Goal: Task Accomplishment & Management: Use online tool/utility

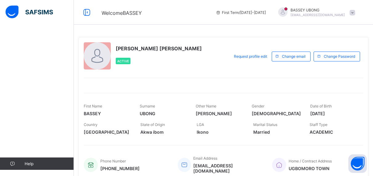
click at [356, 13] on span at bounding box center [353, 13] width 6 height 6
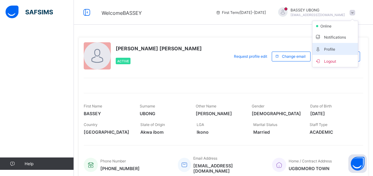
click at [340, 48] on span "Profile" at bounding box center [335, 48] width 41 height 7
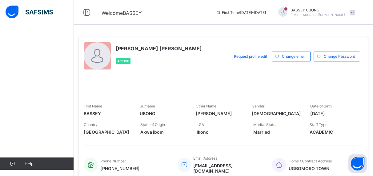
click at [356, 13] on span at bounding box center [353, 13] width 6 height 6
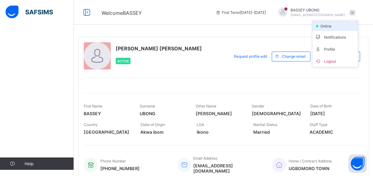
click at [349, 25] on li "online" at bounding box center [336, 26] width 46 height 10
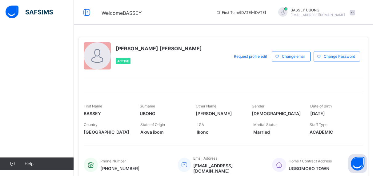
click at [356, 12] on span at bounding box center [353, 13] width 6 height 6
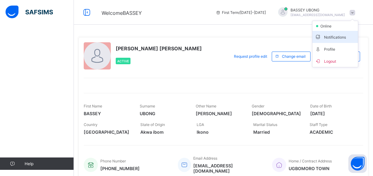
click at [350, 36] on span "Notifications" at bounding box center [335, 36] width 41 height 7
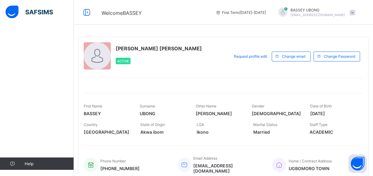
click at [356, 11] on span at bounding box center [353, 13] width 6 height 6
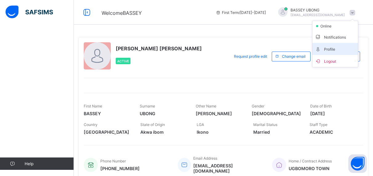
click at [347, 47] on span "Profile" at bounding box center [335, 48] width 41 height 7
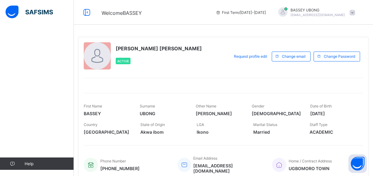
click at [32, 87] on div "Help" at bounding box center [37, 100] width 74 height 151
click at [18, 87] on div "Help" at bounding box center [37, 100] width 74 height 151
drag, startPoint x: 18, startPoint y: 87, endPoint x: 23, endPoint y: 130, distance: 43.5
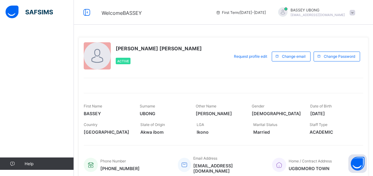
click at [23, 130] on div "Help" at bounding box center [37, 100] width 74 height 151
click at [32, 165] on span "Help" at bounding box center [49, 163] width 49 height 5
click at [43, 117] on div "Help" at bounding box center [37, 100] width 74 height 151
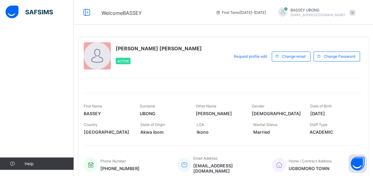
click at [43, 117] on div "Help" at bounding box center [37, 100] width 74 height 151
click at [27, 58] on div "Help" at bounding box center [37, 100] width 74 height 151
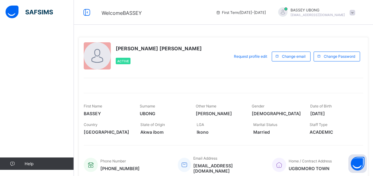
click at [29, 14] on img at bounding box center [29, 12] width 47 height 13
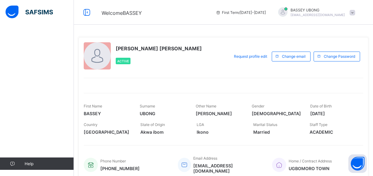
click at [335, 113] on span "[DATE]" at bounding box center [334, 113] width 47 height 5
click at [337, 112] on span "[DATE]" at bounding box center [334, 113] width 47 height 5
click at [336, 115] on span "[DATE]" at bounding box center [334, 113] width 47 height 5
click at [258, 106] on span "Gender" at bounding box center [258, 106] width 13 height 5
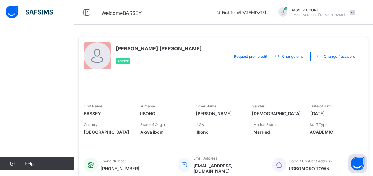
click at [100, 52] on div at bounding box center [97, 55] width 27 height 27
click at [163, 72] on div "UBONG BASSEY LINUS Active Request profile edit Change email Change Password Fir…" at bounding box center [224, 109] width 290 height 145
click at [53, 103] on div "Help" at bounding box center [37, 100] width 74 height 151
click at [49, 93] on div "Help" at bounding box center [37, 100] width 74 height 151
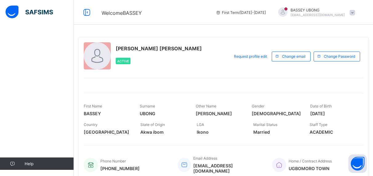
click at [20, 63] on div "Help" at bounding box center [37, 100] width 74 height 151
click at [34, 57] on div "Help" at bounding box center [37, 100] width 74 height 151
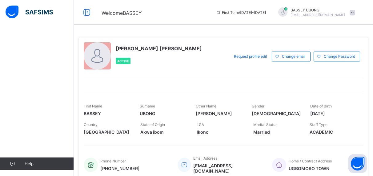
drag, startPoint x: 34, startPoint y: 57, endPoint x: 51, endPoint y: 84, distance: 32.1
click at [51, 84] on div "Help" at bounding box center [37, 100] width 74 height 151
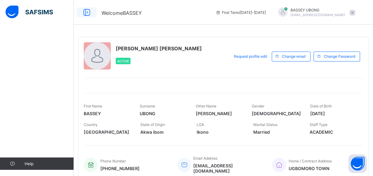
click at [86, 12] on icon at bounding box center [87, 12] width 10 height 9
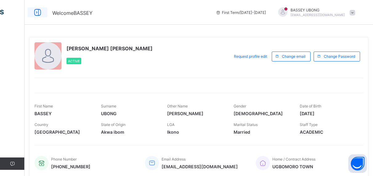
click at [39, 10] on icon at bounding box center [37, 12] width 10 height 9
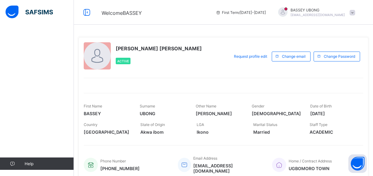
click at [50, 26] on div "Help" at bounding box center [37, 100] width 74 height 151
click at [34, 71] on div "Help" at bounding box center [37, 100] width 74 height 151
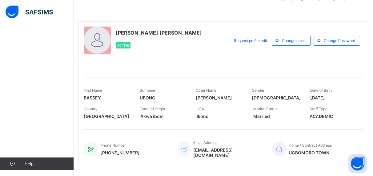
scroll to position [31, 0]
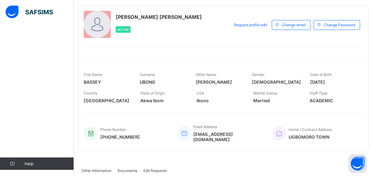
click at [49, 50] on div "Help" at bounding box center [37, 100] width 74 height 151
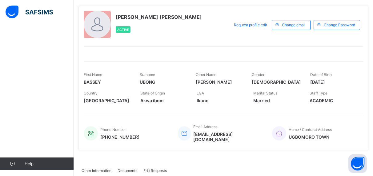
click at [6, 55] on div "Help" at bounding box center [37, 100] width 74 height 151
click at [22, 58] on div "Help" at bounding box center [37, 100] width 74 height 151
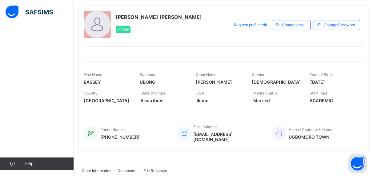
click at [22, 58] on div "Help" at bounding box center [37, 100] width 74 height 151
drag, startPoint x: 22, startPoint y: 58, endPoint x: 67, endPoint y: 59, distance: 45.0
click at [67, 59] on div "Help" at bounding box center [37, 100] width 74 height 151
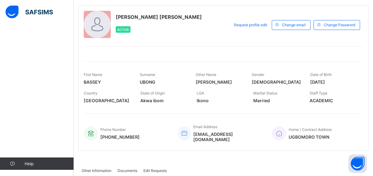
click at [67, 59] on div "Help" at bounding box center [37, 100] width 74 height 151
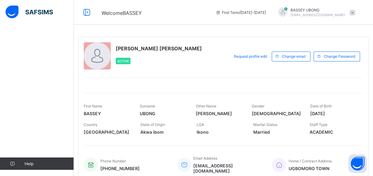
scroll to position [31, 0]
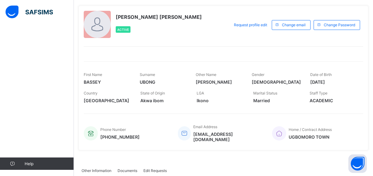
click at [151, 168] on span "Edit Requests" at bounding box center [155, 170] width 23 height 5
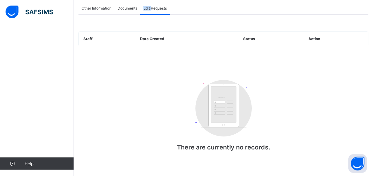
scroll to position [194, 0]
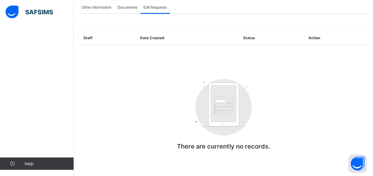
click at [128, 9] on div "Documents" at bounding box center [128, 7] width 26 height 12
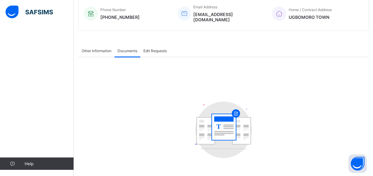
scroll to position [148, 0]
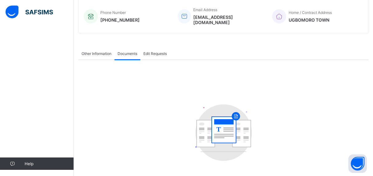
click at [95, 52] on span "Other Information" at bounding box center [97, 53] width 30 height 5
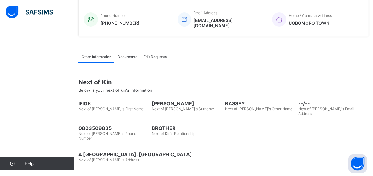
scroll to position [133, 0]
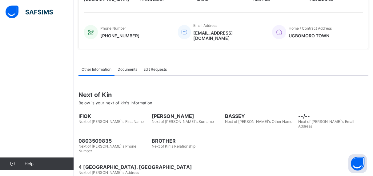
click at [157, 70] on div "Edit Requests" at bounding box center [156, 69] width 30 height 12
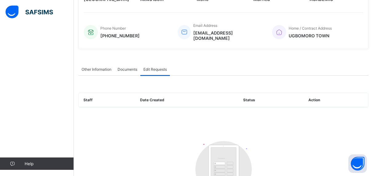
click at [175, 99] on th "Date Created" at bounding box center [187, 100] width 103 height 14
click at [127, 75] on div "Staff Date Created Status Action Customers There are currently no records." at bounding box center [224, 149] width 290 height 149
click at [127, 69] on div "Documents" at bounding box center [128, 69] width 26 height 12
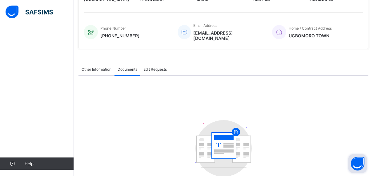
click at [359, 161] on button "Open asap" at bounding box center [358, 163] width 18 height 18
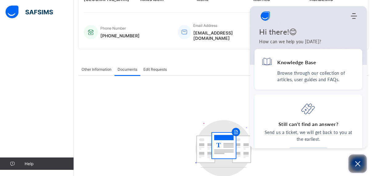
click at [359, 161] on icon "Open asap" at bounding box center [358, 164] width 8 height 8
click at [359, 161] on button "Open asap" at bounding box center [358, 163] width 18 height 18
click at [359, 161] on icon "Open asap" at bounding box center [358, 164] width 8 height 8
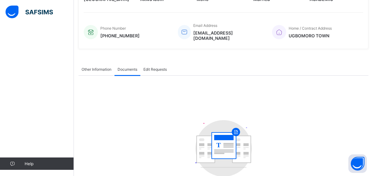
click at [162, 67] on span "Edit Requests" at bounding box center [155, 69] width 23 height 5
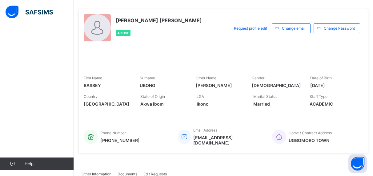
scroll to position [0, 0]
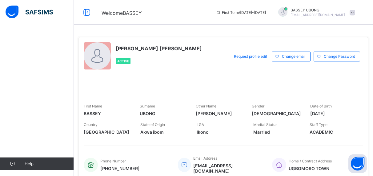
click at [46, 68] on div "Help" at bounding box center [37, 100] width 74 height 151
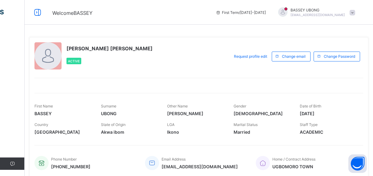
click at [39, 18] on div "Welcome BASSEY First Term / [DATE]-[DATE] [PERSON_NAME] [EMAIL_ADDRESS][DOMAIN_…" at bounding box center [186, 12] width 373 height 25
click at [39, 12] on icon at bounding box center [37, 12] width 10 height 9
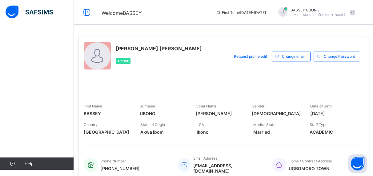
click at [45, 161] on span "Help" at bounding box center [49, 163] width 49 height 5
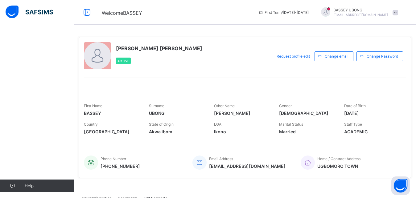
click at [17, 6] on img at bounding box center [29, 12] width 47 height 13
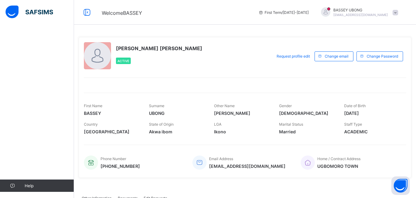
click at [10, 14] on img at bounding box center [29, 12] width 47 height 13
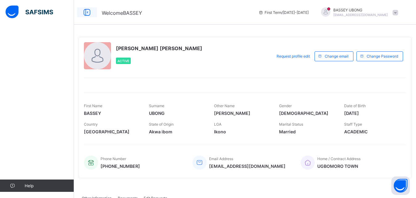
click at [85, 10] on icon at bounding box center [87, 12] width 10 height 9
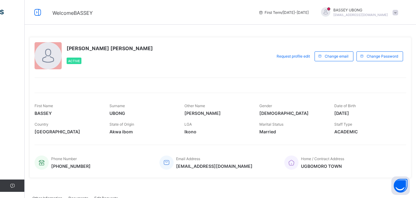
click at [32, 14] on icon at bounding box center [37, 12] width 10 height 9
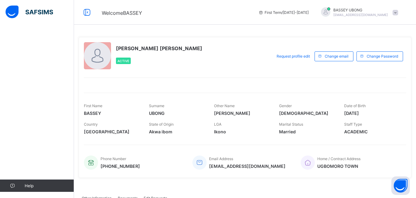
click at [398, 13] on span at bounding box center [395, 13] width 6 height 6
click at [383, 59] on span "Logout" at bounding box center [377, 60] width 41 height 7
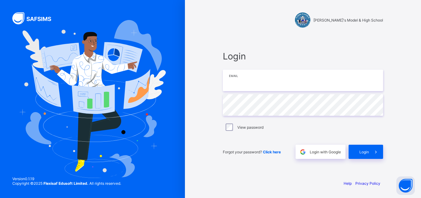
click at [246, 77] on input "email" at bounding box center [303, 81] width 160 height 22
type input "**********"
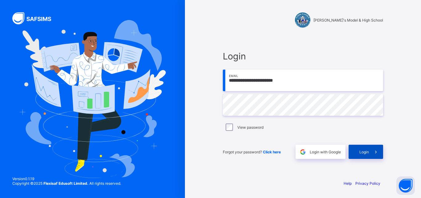
click at [374, 152] on icon at bounding box center [376, 152] width 6 height 6
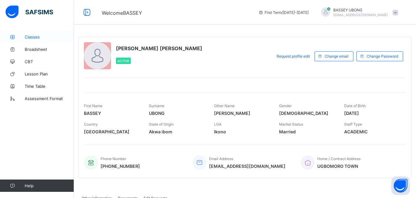
click at [34, 38] on span "Classes" at bounding box center [49, 37] width 49 height 5
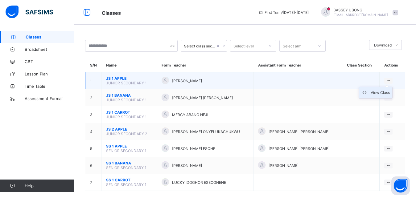
click at [390, 96] on div "View Class" at bounding box center [379, 93] width 19 height 6
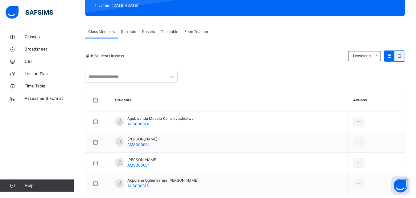
scroll to position [84, 0]
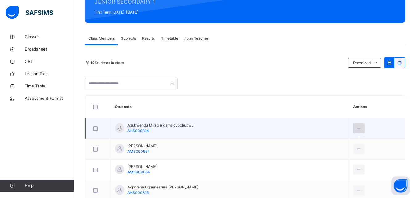
click at [361, 127] on icon at bounding box center [358, 129] width 5 height 6
click at [361, 131] on icon at bounding box center [358, 129] width 5 height 6
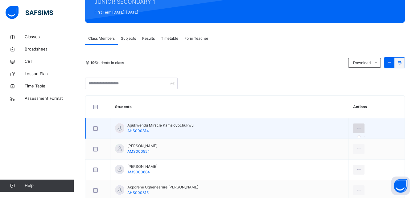
click at [361, 130] on icon at bounding box center [358, 129] width 5 height 6
click at [334, 130] on td "Agukwendu Miracle Kamsioyochukwu AHS000814" at bounding box center [229, 128] width 238 height 21
click at [364, 129] on div at bounding box center [358, 129] width 11 height 10
click at [361, 129] on icon at bounding box center [358, 129] width 5 height 6
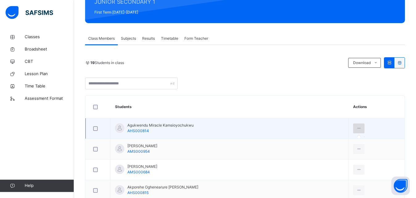
click at [361, 129] on icon at bounding box center [358, 129] width 5 height 6
click at [358, 129] on div at bounding box center [358, 129] width 11 height 10
click at [321, 132] on td "Agukwendu Miracle Kamsioyochukwu AHS000814" at bounding box center [229, 128] width 238 height 21
click at [361, 129] on icon at bounding box center [358, 129] width 5 height 6
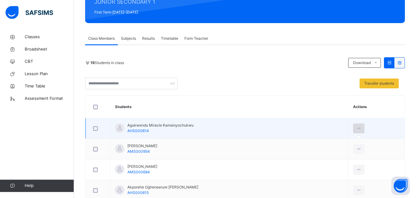
click at [361, 129] on icon at bounding box center [358, 129] width 5 height 6
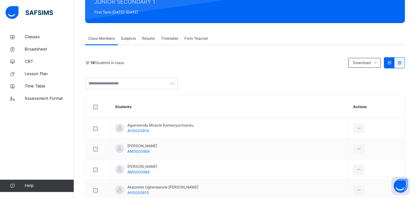
click at [127, 38] on span "Subjects" at bounding box center [128, 39] width 15 height 6
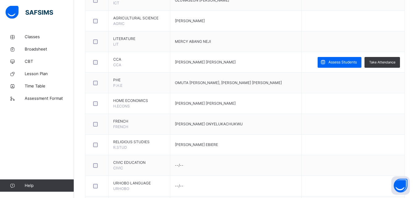
scroll to position [325, 0]
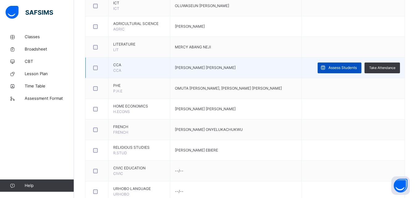
click at [352, 66] on span "Assess Students" at bounding box center [342, 68] width 28 height 6
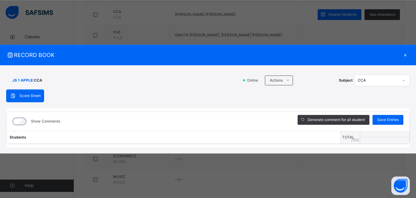
scroll to position [386, 0]
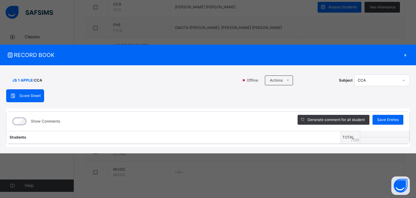
click at [404, 56] on div "×" at bounding box center [404, 55] width 9 height 8
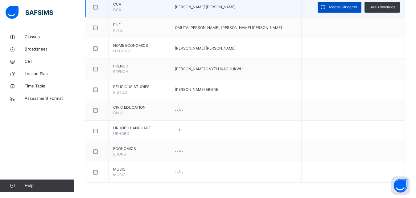
click at [347, 8] on span "Assess Students" at bounding box center [342, 7] width 28 height 6
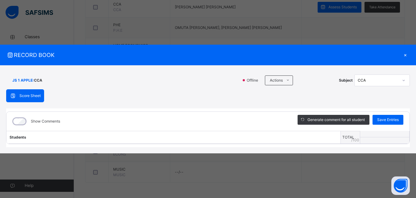
click at [31, 95] on span "Score Sheet" at bounding box center [29, 96] width 21 height 6
click at [28, 98] on span "Score Sheet" at bounding box center [29, 96] width 21 height 6
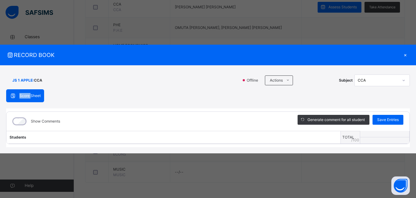
click at [28, 98] on span "Score Sheet" at bounding box center [29, 96] width 21 height 6
click at [14, 94] on icon at bounding box center [13, 96] width 7 height 6
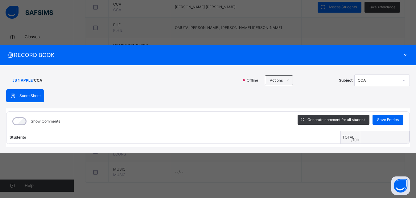
click at [10, 96] on icon at bounding box center [13, 96] width 7 height 6
click at [17, 96] on span at bounding box center [15, 95] width 10 height 7
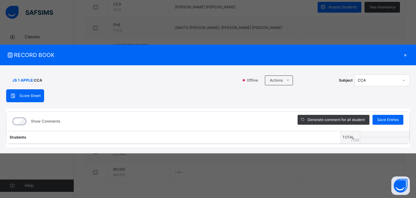
click at [17, 96] on span at bounding box center [15, 95] width 10 height 7
drag, startPoint x: 159, startPoint y: 54, endPoint x: 157, endPoint y: 34, distance: 19.8
click at [157, 34] on div "RECORD BOOK × JS 1 APPLE : CCA Offline Actions Download Empty Score Sheet Uploa…" at bounding box center [208, 99] width 416 height 198
drag, startPoint x: 167, startPoint y: 54, endPoint x: 168, endPoint y: 27, distance: 26.8
click at [168, 27] on div "RECORD BOOK × JS 1 APPLE : CCA Offline Actions Download Empty Score Sheet Uploa…" at bounding box center [208, 99] width 416 height 198
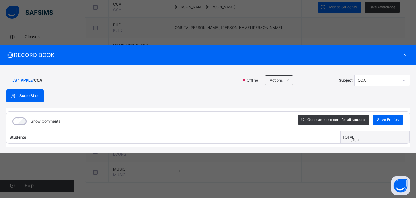
click at [397, 138] on th at bounding box center [384, 140] width 49 height 6
click at [348, 118] on span "Generate comment for all student" at bounding box center [335, 120] width 57 height 6
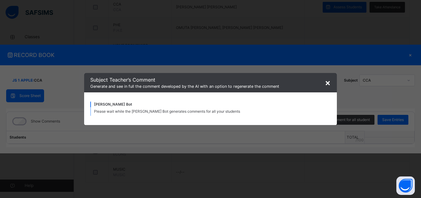
click at [326, 82] on span "×" at bounding box center [328, 82] width 6 height 10
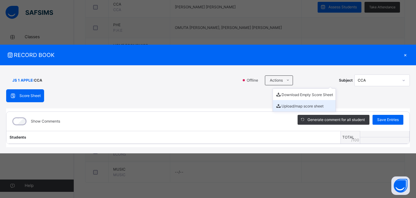
click at [310, 105] on li "Upload/map score sheet" at bounding box center [304, 105] width 63 height 11
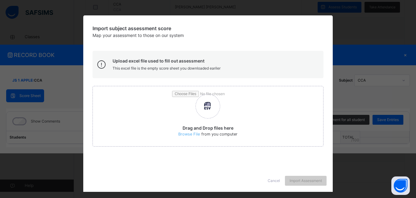
click at [302, 40] on div "Import subject assessment score Map your assessment to those on our system Uplo…" at bounding box center [207, 92] width 249 height 154
click at [269, 182] on span "Cancel" at bounding box center [273, 181] width 12 height 6
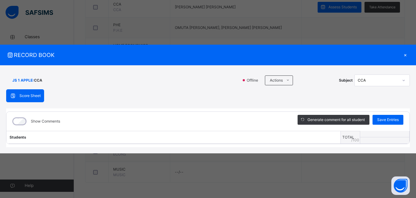
click at [351, 136] on th "TOTAL /100" at bounding box center [350, 137] width 19 height 13
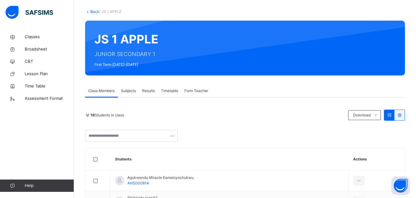
scroll to position [30, 0]
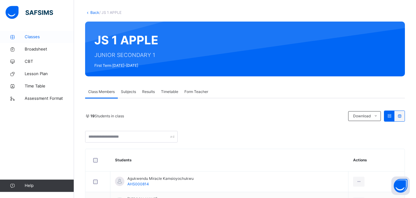
click at [38, 35] on span "Classes" at bounding box center [49, 37] width 49 height 6
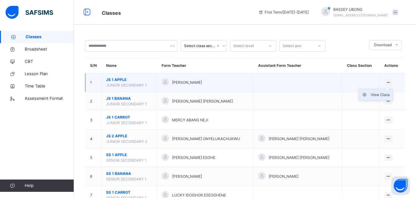
click at [390, 98] on div "View Class" at bounding box center [379, 95] width 19 height 6
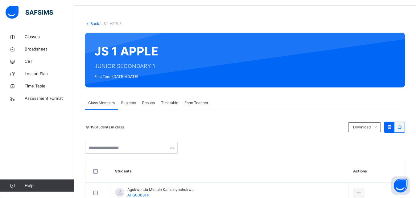
scroll to position [16, 0]
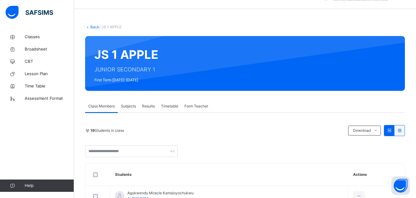
click at [130, 105] on span "Subjects" at bounding box center [128, 107] width 15 height 6
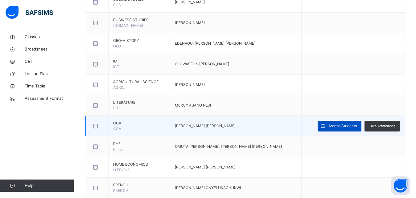
scroll to position [283, 0]
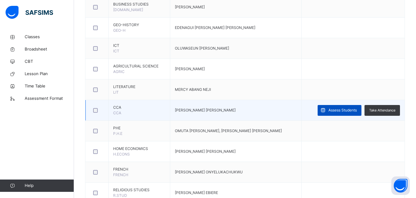
click at [353, 111] on span "Assess Students" at bounding box center [342, 111] width 28 height 6
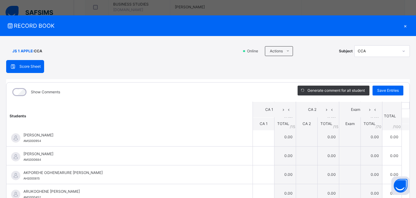
scroll to position [0, 0]
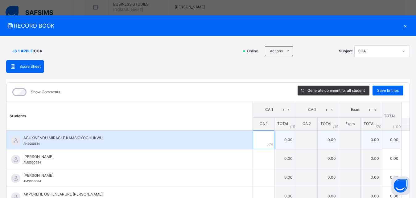
click at [253, 138] on input "text" at bounding box center [263, 140] width 21 height 18
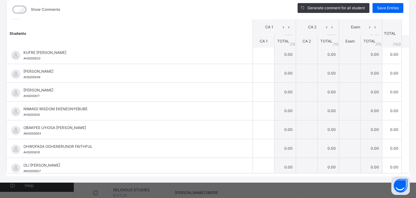
scroll to position [232, 0]
